Goal: Information Seeking & Learning: Learn about a topic

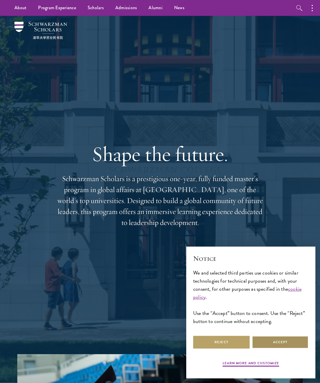
click at [269, 344] on button "Accept" at bounding box center [280, 342] width 57 height 13
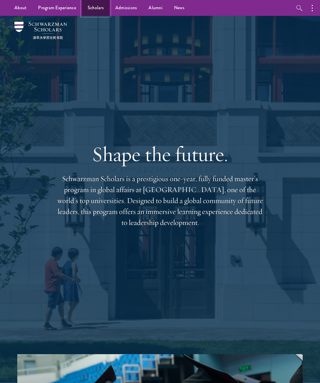
click at [91, 8] on link "Scholars" at bounding box center [96, 8] width 28 height 16
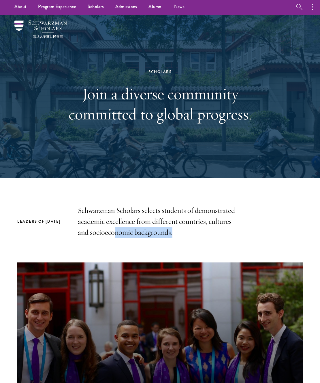
drag, startPoint x: 116, startPoint y: 229, endPoint x: 100, endPoint y: 220, distance: 18.2
click at [104, 223] on p "Schwarzman Scholars selects students of demonstrated academic excellence from d…" at bounding box center [160, 221] width 164 height 33
click at [102, 221] on p "Schwarzman Scholars selects students of demonstrated academic excellence from d…" at bounding box center [160, 221] width 164 height 33
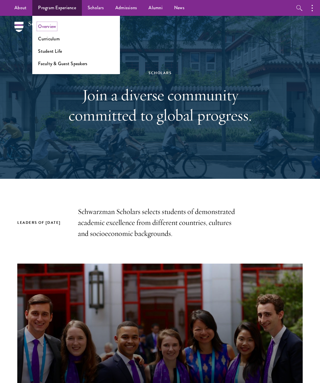
click at [45, 24] on link "Overview" at bounding box center [47, 26] width 18 height 7
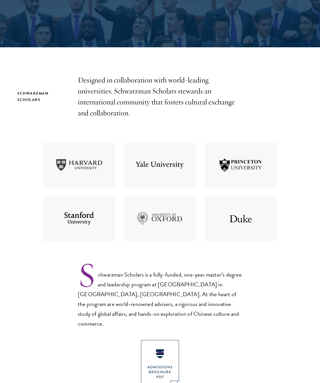
scroll to position [156, 0]
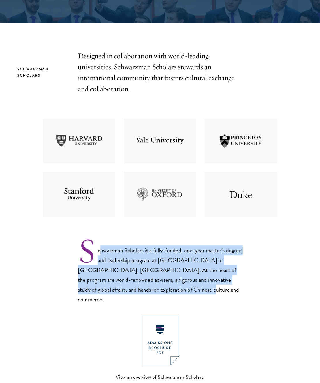
drag, startPoint x: 188, startPoint y: 290, endPoint x: 100, endPoint y: 251, distance: 96.3
click at [100, 251] on p "Schwarzman Scholars is a fully-funded, one-year master’s degree and leadership …" at bounding box center [160, 271] width 164 height 68
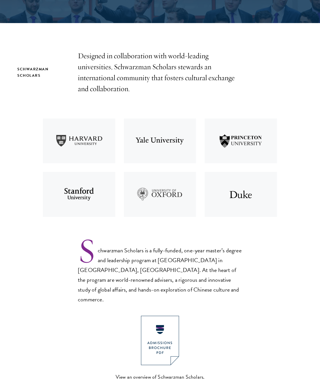
click at [98, 298] on div "Schwarzman Scholars is a fully-funded, one-year master’s degree and leadership …" at bounding box center [160, 315] width 164 height 157
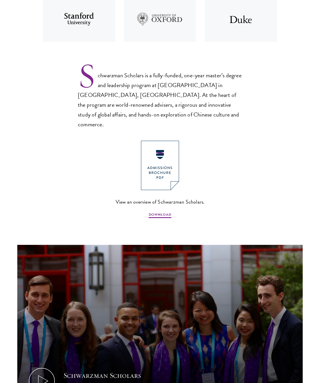
scroll to position [352, 0]
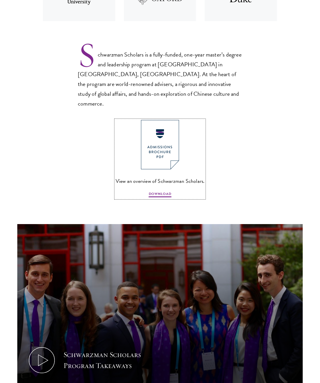
click at [161, 145] on img at bounding box center [160, 144] width 38 height 49
click at [251, 167] on section "Schwarzman Scholars Designed in collaboration with world-leading universities, …" at bounding box center [160, 121] width 320 height 532
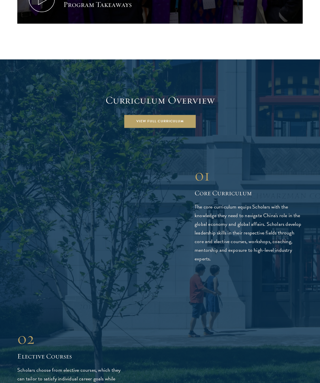
scroll to position [797, 0]
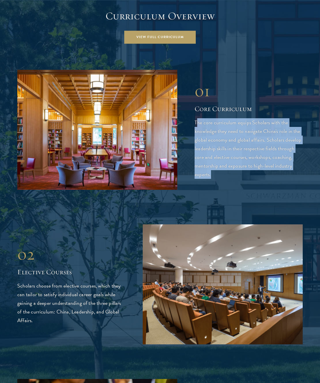
drag, startPoint x: 214, startPoint y: 168, endPoint x: 197, endPoint y: 111, distance: 60.1
click at [197, 118] on p "The core curriculum equips Scholars with the knowledge they need to navigate Ch…" at bounding box center [249, 148] width 108 height 61
click at [220, 168] on p "The core curriculum equips Scholars with the knowledge they need to navigate Ch…" at bounding box center [249, 148] width 108 height 61
drag, startPoint x: 213, startPoint y: 168, endPoint x: 190, endPoint y: 108, distance: 64.8
click at [190, 108] on div "01 Core Curriculum 01 Core Curriculum The core curriculum equips Scholars with …" at bounding box center [160, 130] width 286 height 120
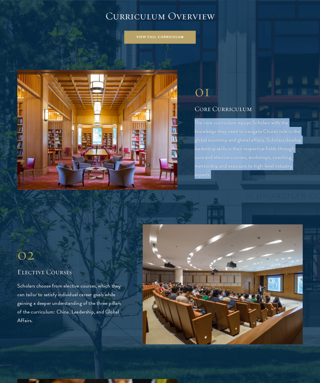
click at [211, 162] on p "The core curriculum equips Scholars with the knowledge they need to navigate Ch…" at bounding box center [249, 148] width 108 height 61
drag, startPoint x: 216, startPoint y: 172, endPoint x: 192, endPoint y: 104, distance: 71.8
click at [192, 104] on div "01 Core Curriculum 01 Core Curriculum The core curriculum equips Scholars with …" at bounding box center [160, 130] width 286 height 120
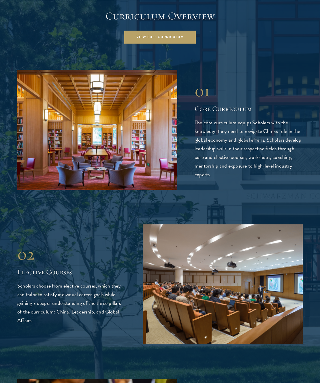
click at [212, 165] on p "The core curriculum equips Scholars with the knowledge they need to navigate Ch…" at bounding box center [249, 148] width 108 height 61
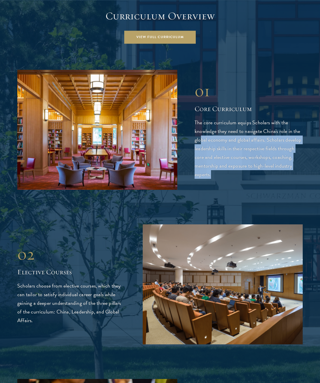
drag, startPoint x: 216, startPoint y: 173, endPoint x: 200, endPoint y: 124, distance: 52.3
click at [200, 124] on div "01 Core Curriculum 01 Core Curriculum The core curriculum equips Scholars with …" at bounding box center [160, 130] width 286 height 120
click at [210, 177] on div "01 Core Curriculum 01 Core Curriculum The core curriculum equips Scholars with …" at bounding box center [160, 130] width 286 height 120
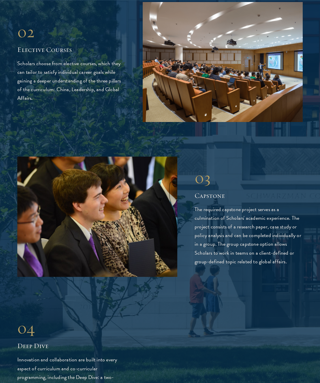
scroll to position [1022, 0]
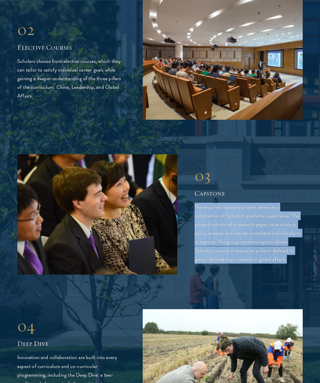
drag, startPoint x: 289, startPoint y: 253, endPoint x: 195, endPoint y: 199, distance: 108.8
click at [195, 203] on p "The required capstone project serves as a culmination of Scholars' academic exp…" at bounding box center [249, 233] width 108 height 61
click at [274, 233] on p "The required capstone project serves as a culmination of Scholars' academic exp…" at bounding box center [249, 233] width 108 height 61
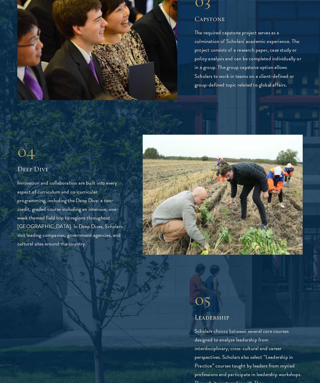
scroll to position [1312, 0]
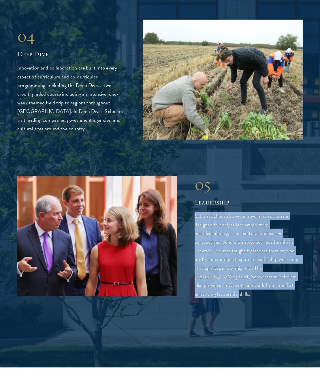
drag, startPoint x: 292, startPoint y: 278, endPoint x: 194, endPoint y: 205, distance: 122.8
click at [194, 205] on div "05 Leadership 05 Leadership Scholars choose between several core courses design…" at bounding box center [160, 236] width 286 height 124
click at [216, 279] on p "Scholars choose between several core courses designed to analyze leadership fro…" at bounding box center [249, 255] width 108 height 87
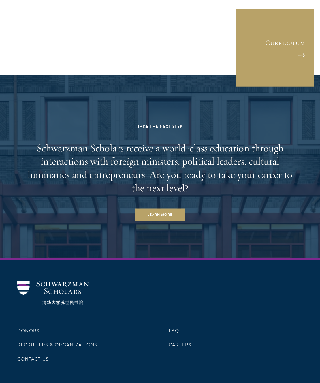
scroll to position [2481, 0]
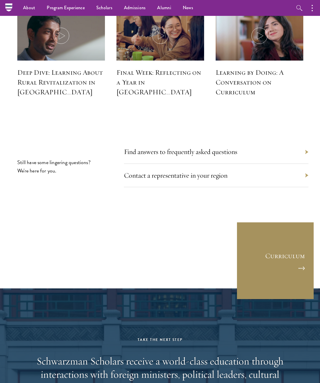
click at [286, 245] on link "Curriculum" at bounding box center [276, 261] width 78 height 78
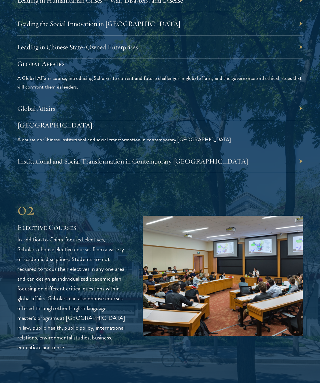
scroll to position [1304, 0]
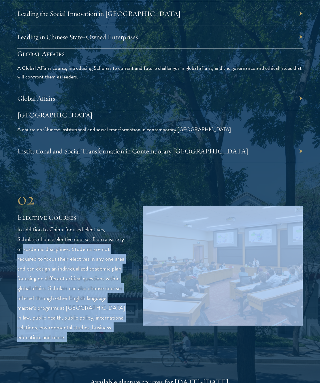
drag, startPoint x: 66, startPoint y: 345, endPoint x: 29, endPoint y: 264, distance: 89.0
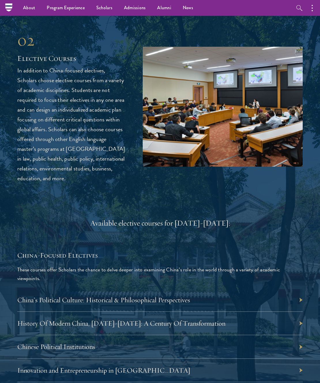
scroll to position [0, 0]
